Goal: Complete application form: Complete application form

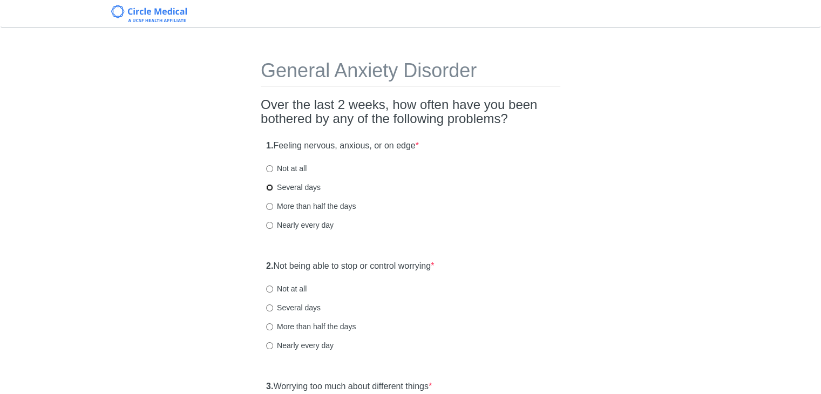
click at [271, 184] on input "Several days" at bounding box center [269, 187] width 7 height 7
radio input "true"
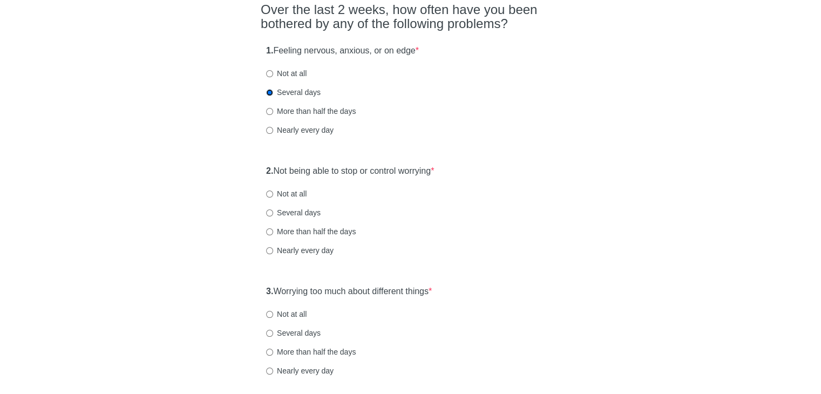
scroll to position [162, 0]
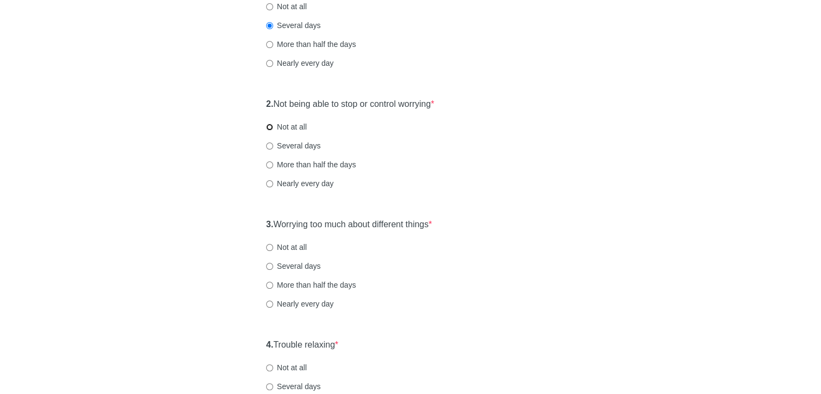
click at [270, 126] on input "Not at all" at bounding box center [269, 127] width 7 height 7
radio input "true"
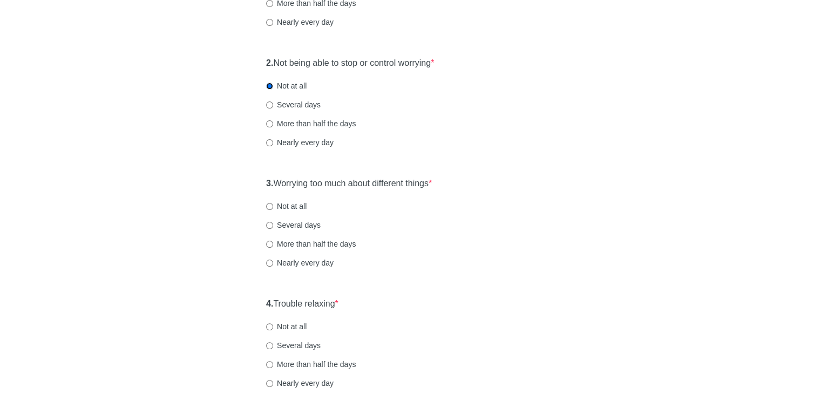
scroll to position [270, 0]
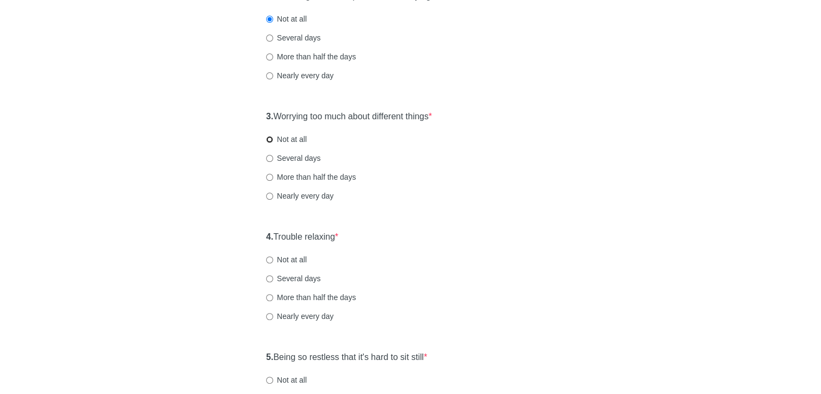
click at [268, 140] on input "Not at all" at bounding box center [269, 139] width 7 height 7
radio input "true"
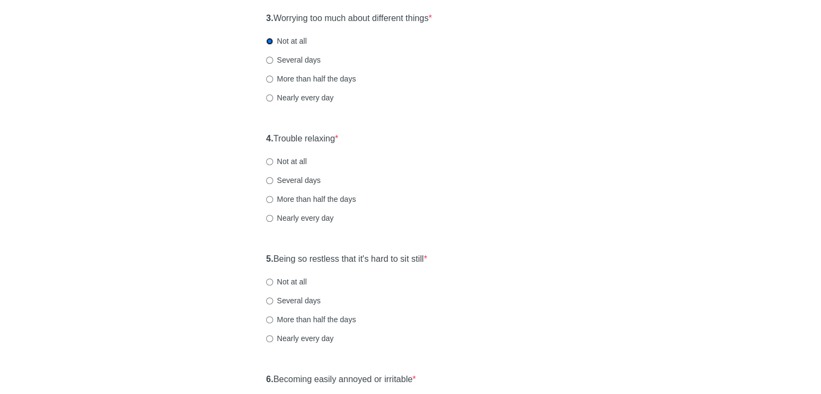
scroll to position [378, 0]
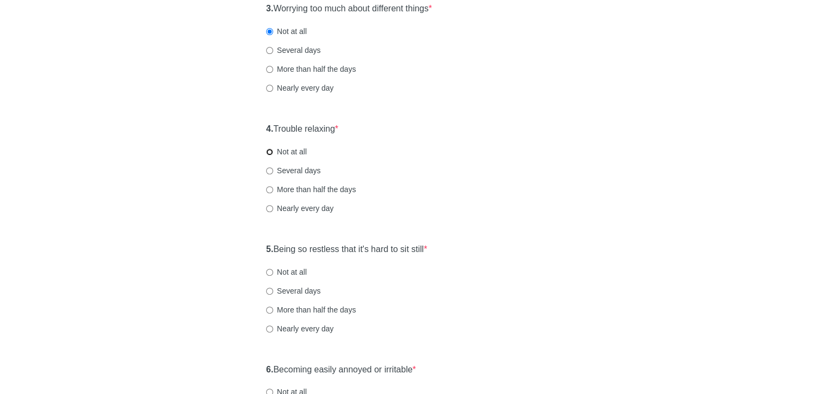
click at [270, 149] on input "Not at all" at bounding box center [269, 152] width 7 height 7
radio input "true"
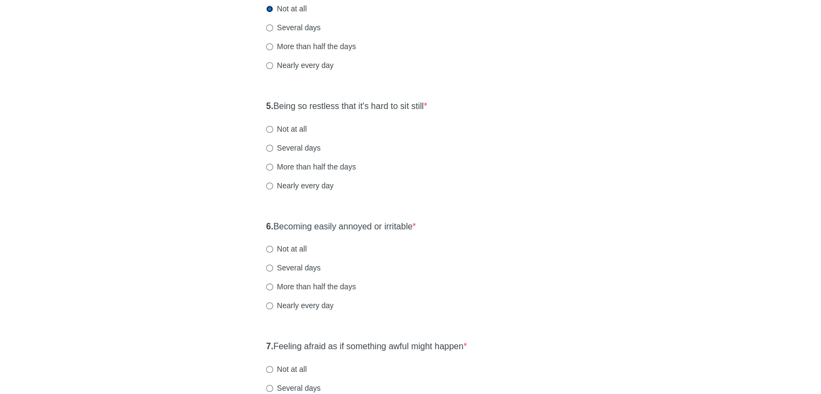
scroll to position [540, 0]
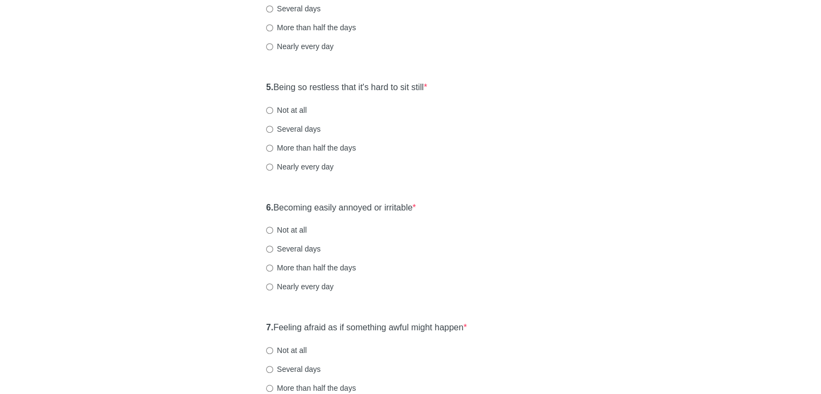
click at [284, 107] on label "Not at all" at bounding box center [286, 110] width 41 height 11
click at [273, 107] on input "Not at all" at bounding box center [269, 110] width 7 height 7
radio input "true"
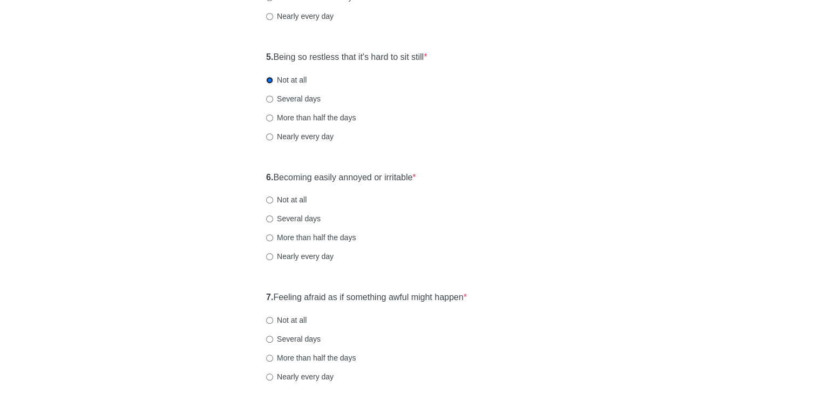
scroll to position [594, 0]
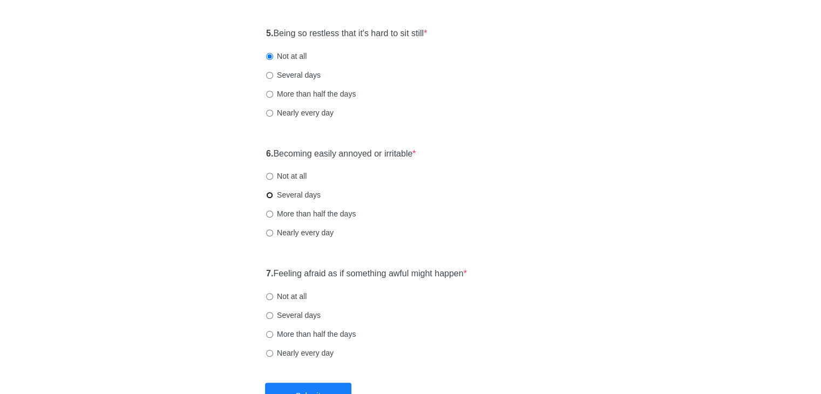
click at [269, 194] on input "Several days" at bounding box center [269, 195] width 7 height 7
radio input "true"
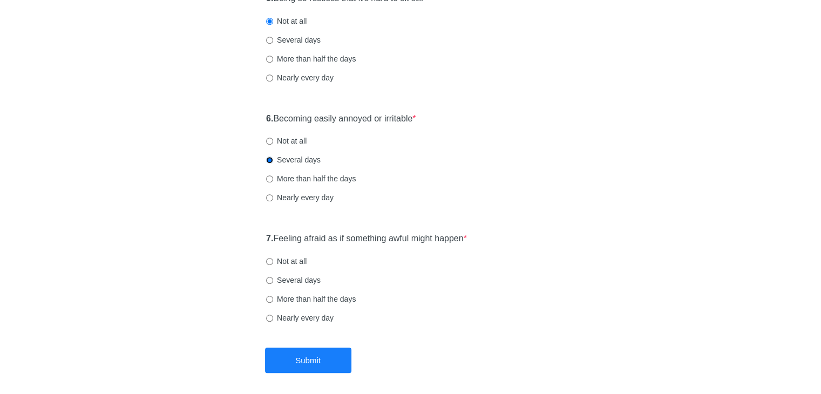
scroll to position [648, 0]
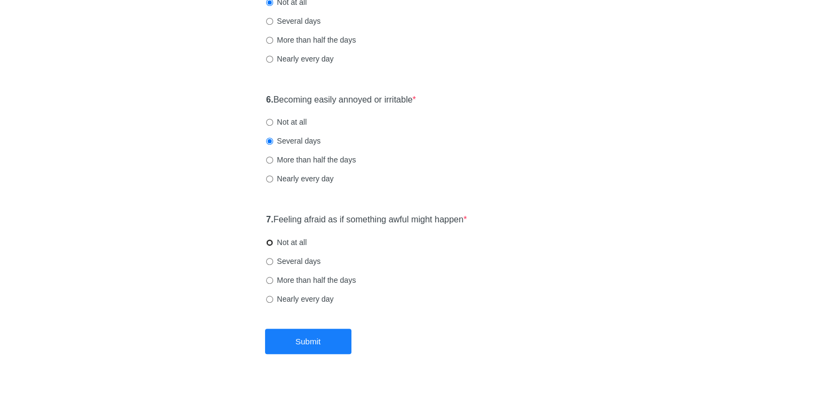
click at [270, 241] on input "Not at all" at bounding box center [269, 242] width 7 height 7
radio input "true"
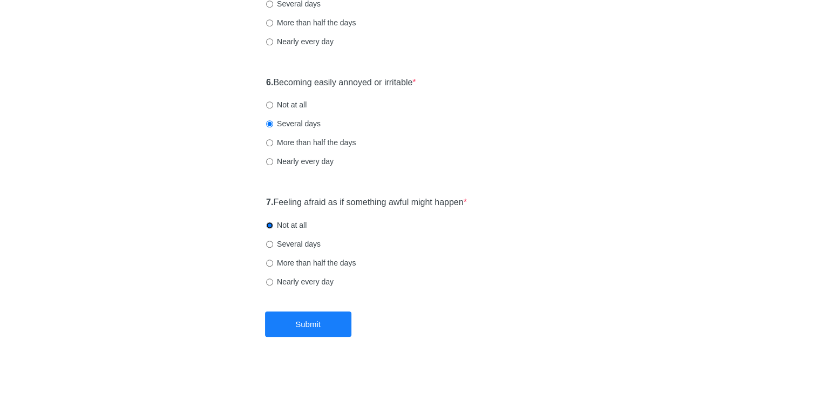
scroll to position [673, 0]
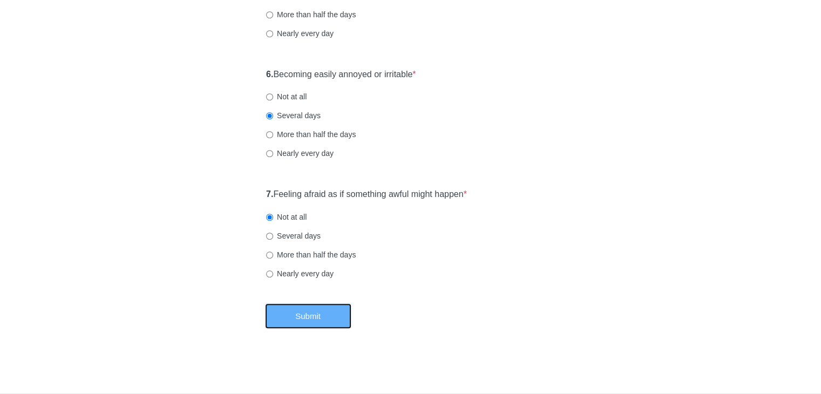
click at [301, 319] on button "Submit" at bounding box center [308, 316] width 86 height 25
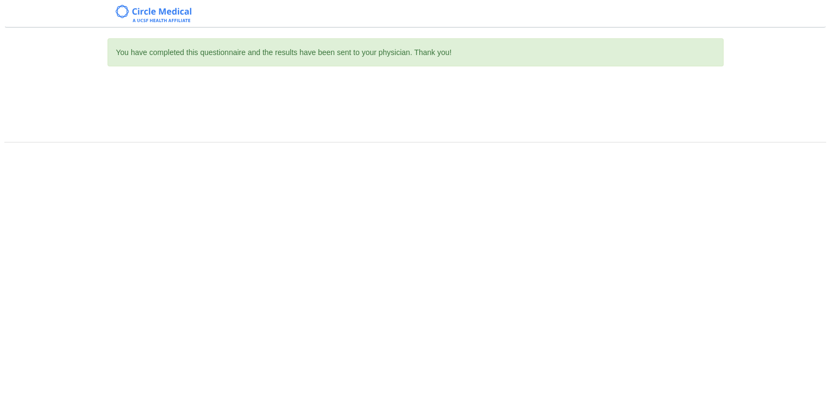
scroll to position [0, 0]
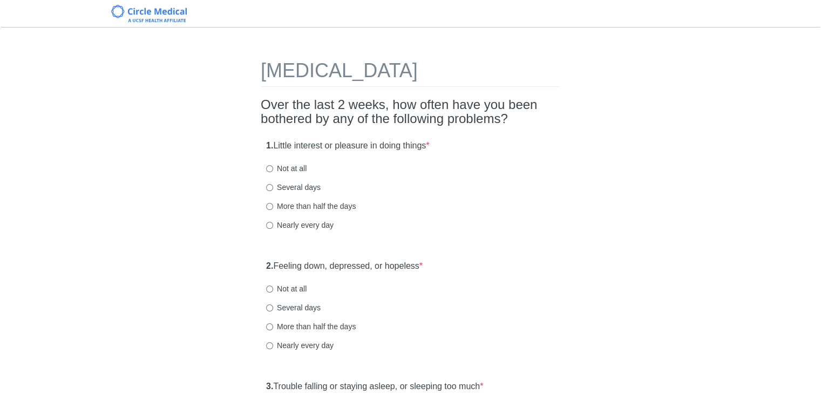
click at [273, 170] on label "Not at all" at bounding box center [286, 168] width 41 height 11
click at [273, 170] on input "Not at all" at bounding box center [269, 168] width 7 height 7
radio input "true"
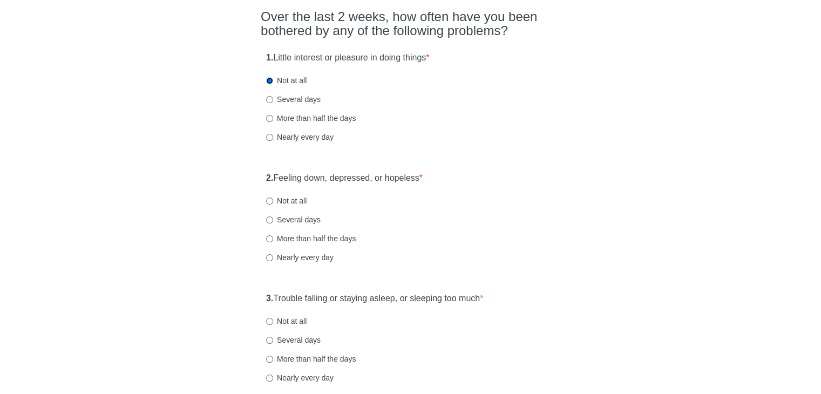
scroll to position [108, 0]
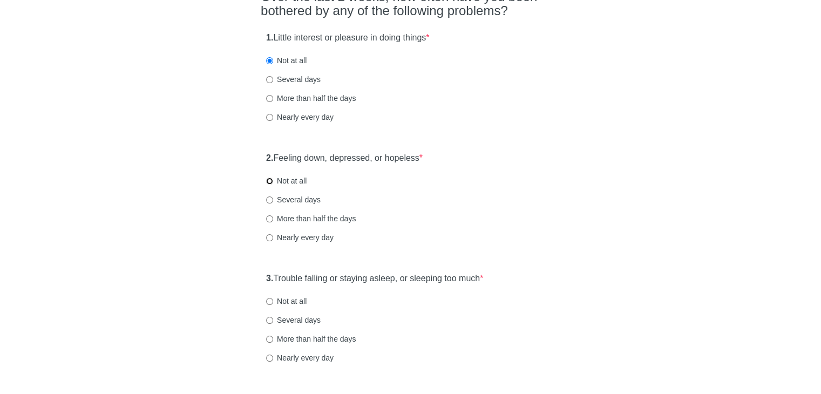
click at [269, 181] on input "Not at all" at bounding box center [269, 181] width 7 height 7
radio input "true"
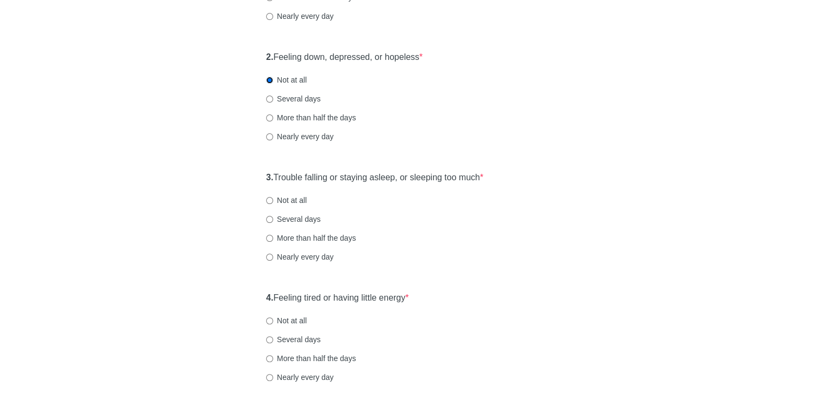
scroll to position [216, 0]
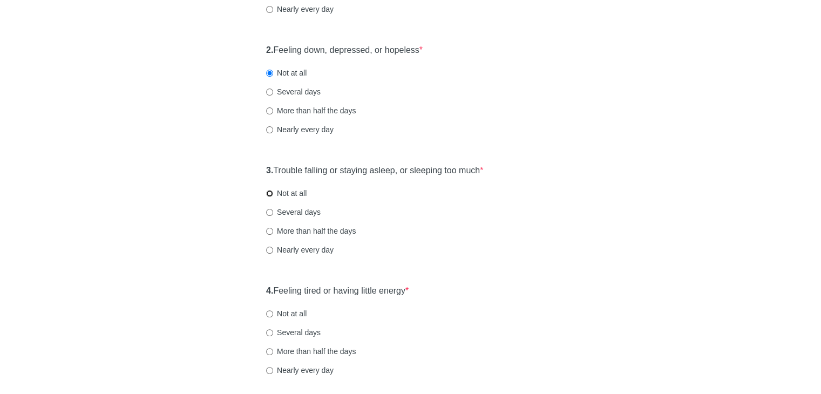
click at [272, 192] on input "Not at all" at bounding box center [269, 193] width 7 height 7
radio input "true"
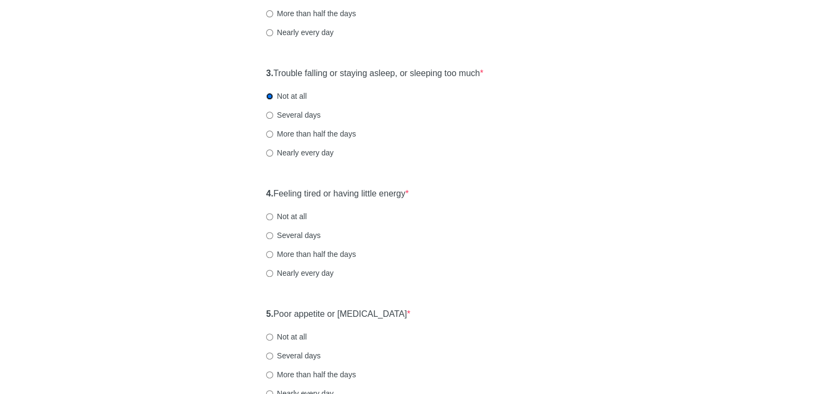
scroll to position [378, 0]
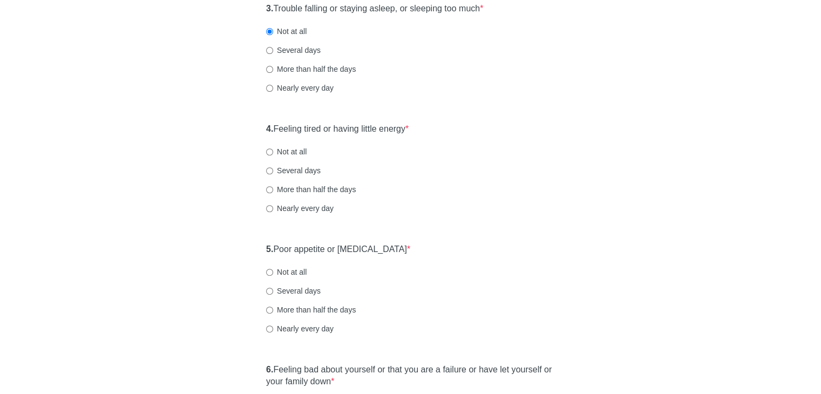
click at [268, 146] on label "Not at all" at bounding box center [286, 151] width 41 height 11
click at [268, 149] on input "Not at all" at bounding box center [269, 152] width 7 height 7
radio input "true"
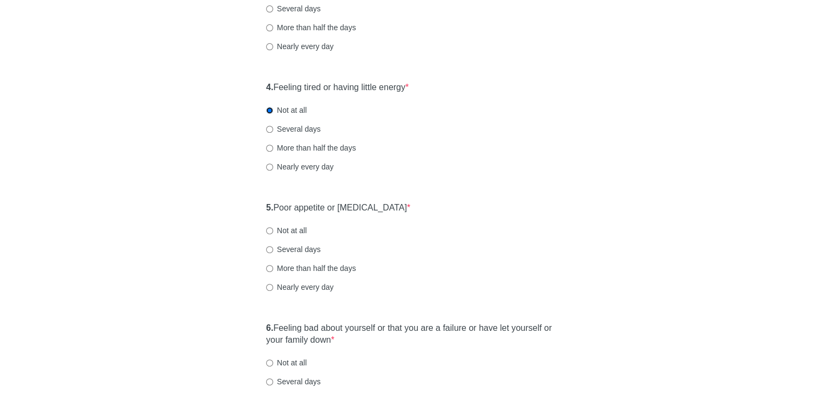
scroll to position [486, 0]
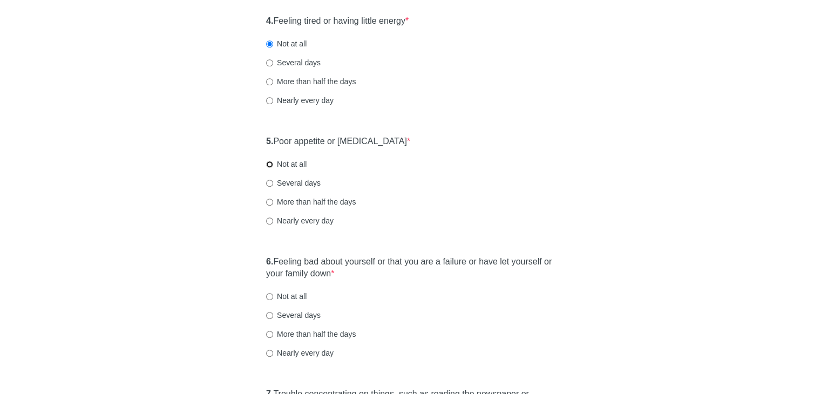
click at [268, 164] on input "Not at all" at bounding box center [269, 164] width 7 height 7
radio input "true"
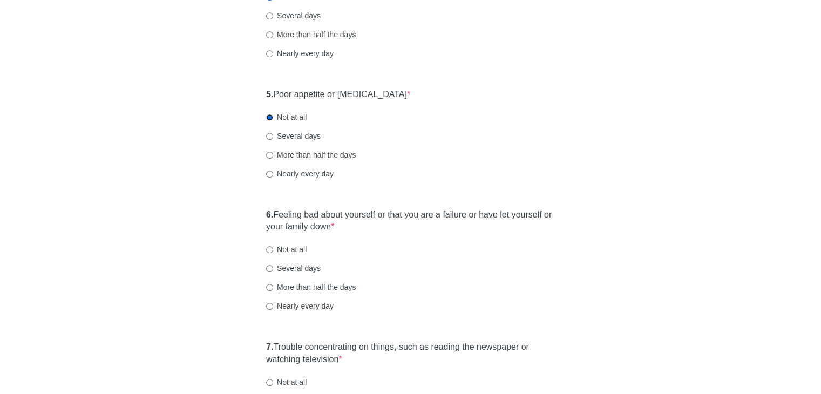
scroll to position [594, 0]
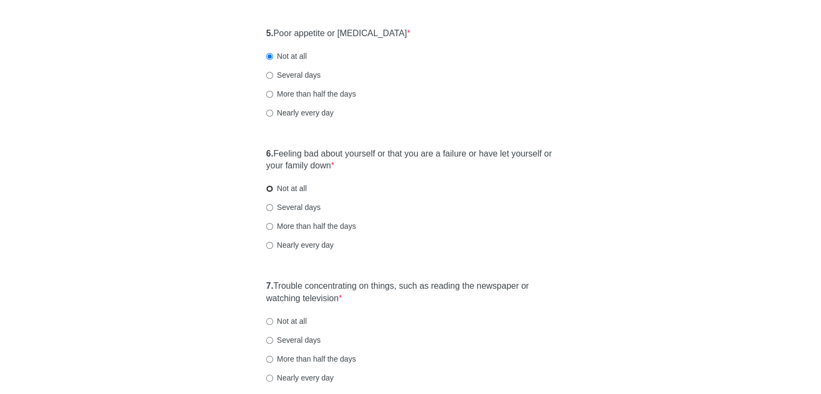
click at [270, 188] on input "Not at all" at bounding box center [269, 188] width 7 height 7
radio input "true"
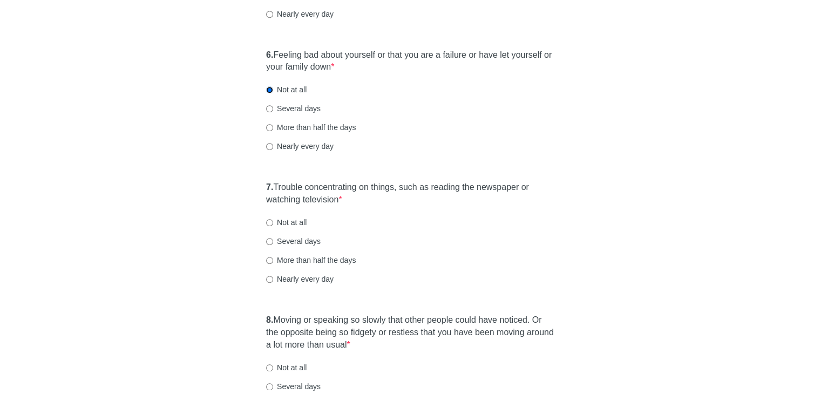
scroll to position [702, 0]
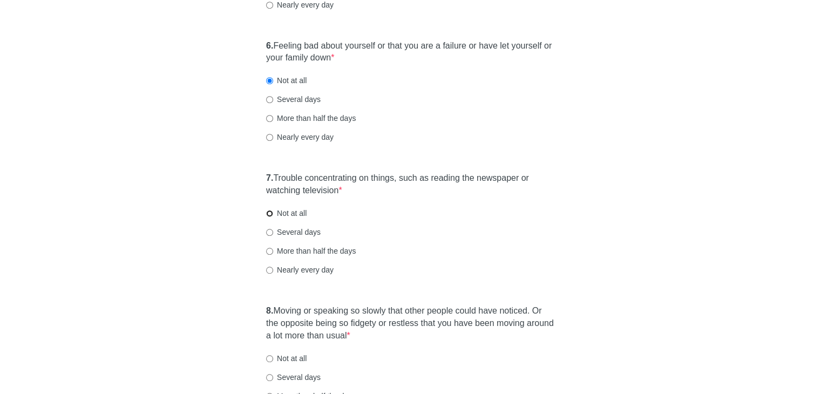
click at [271, 211] on input "Not at all" at bounding box center [269, 213] width 7 height 7
radio input "true"
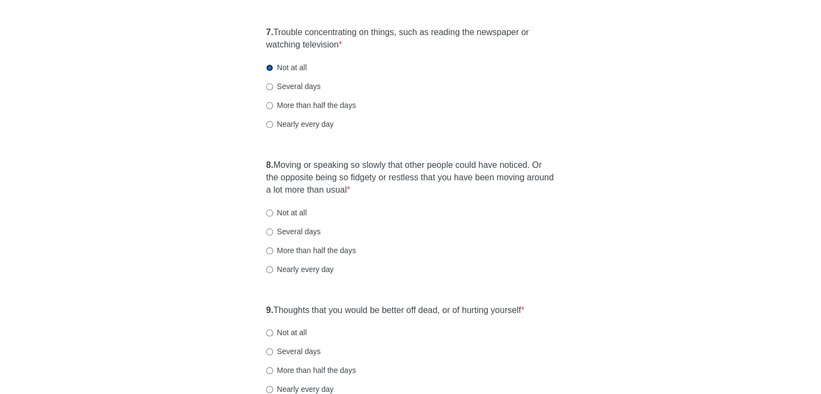
scroll to position [918, 0]
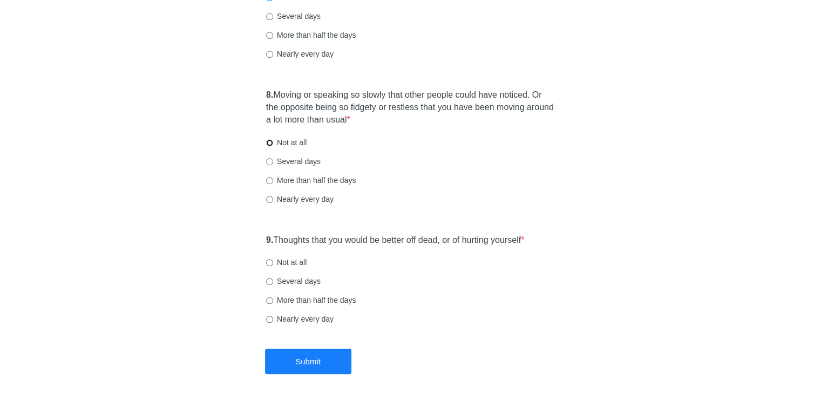
click at [270, 141] on input "Not at all" at bounding box center [269, 142] width 7 height 7
radio input "true"
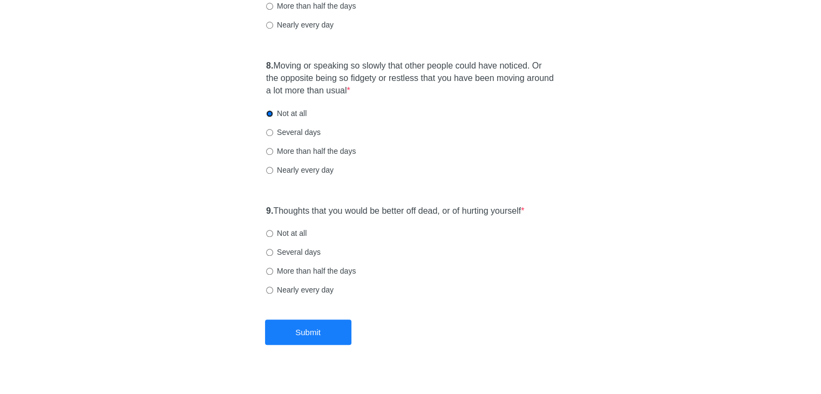
scroll to position [963, 0]
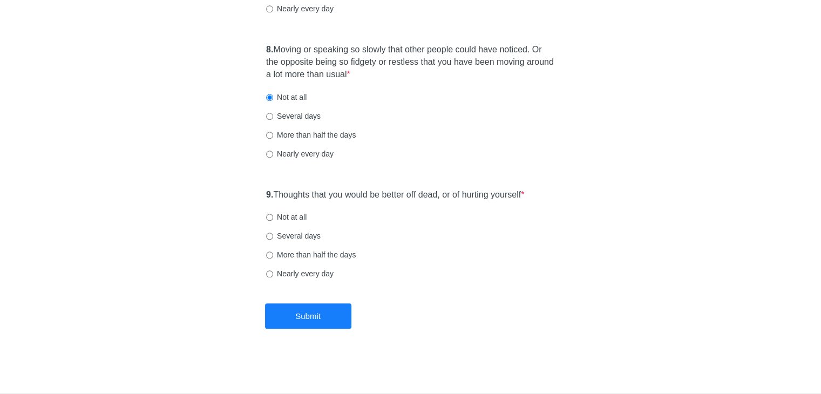
click at [274, 217] on label "Not at all" at bounding box center [286, 217] width 41 height 11
click at [273, 217] on input "Not at all" at bounding box center [269, 217] width 7 height 7
radio input "true"
click at [320, 314] on button "Submit" at bounding box center [308, 316] width 86 height 25
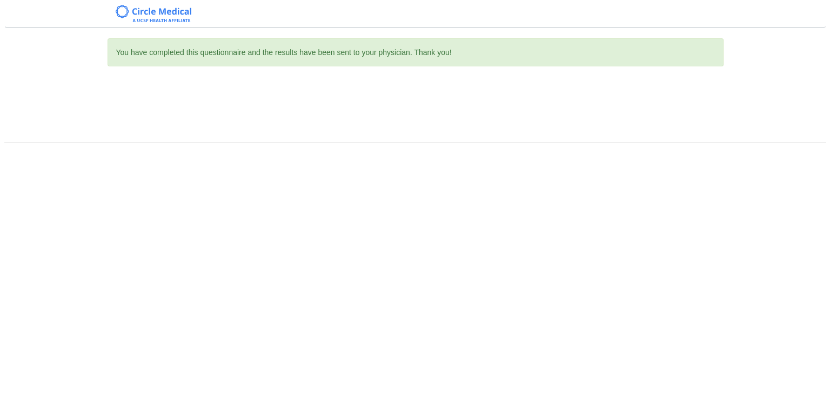
scroll to position [0, 0]
